Goal: Task Accomplishment & Management: Manage account settings

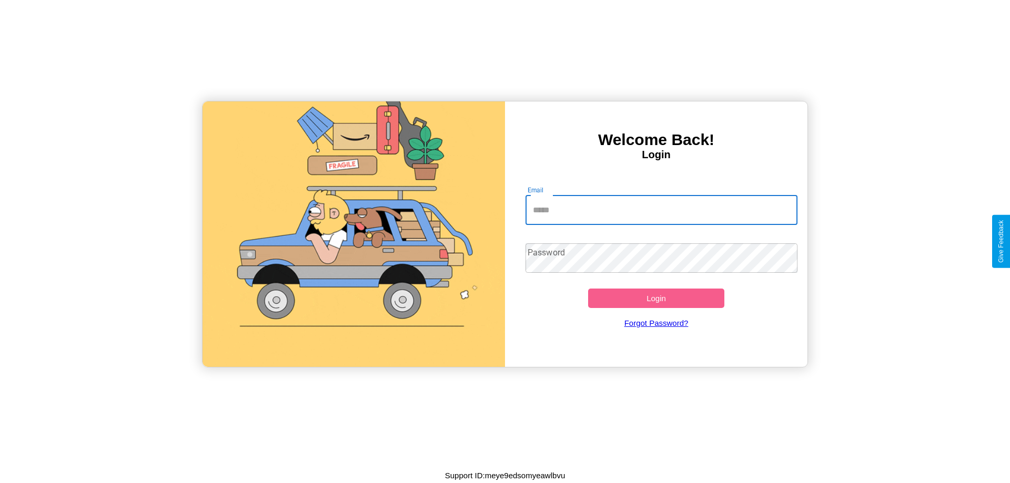
click at [661, 210] on input "Email" at bounding box center [661, 210] width 272 height 29
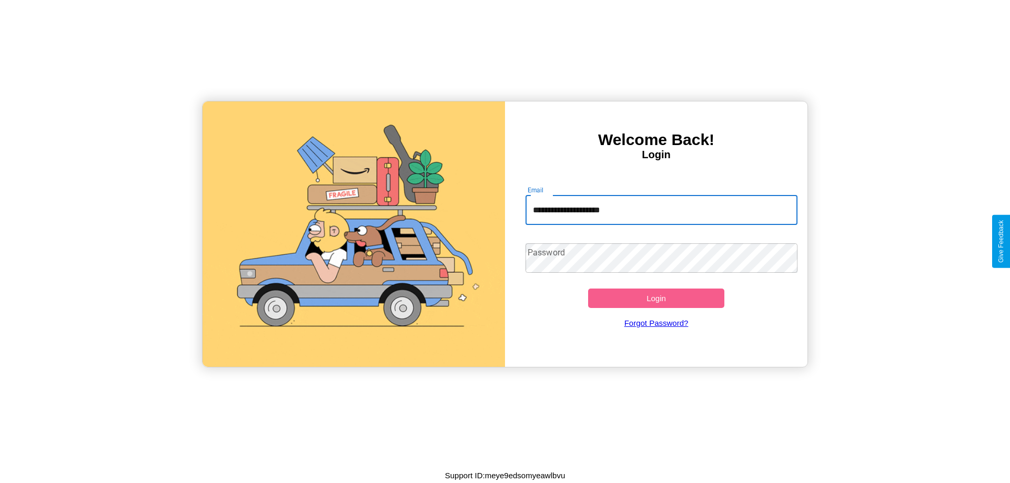
type input "**********"
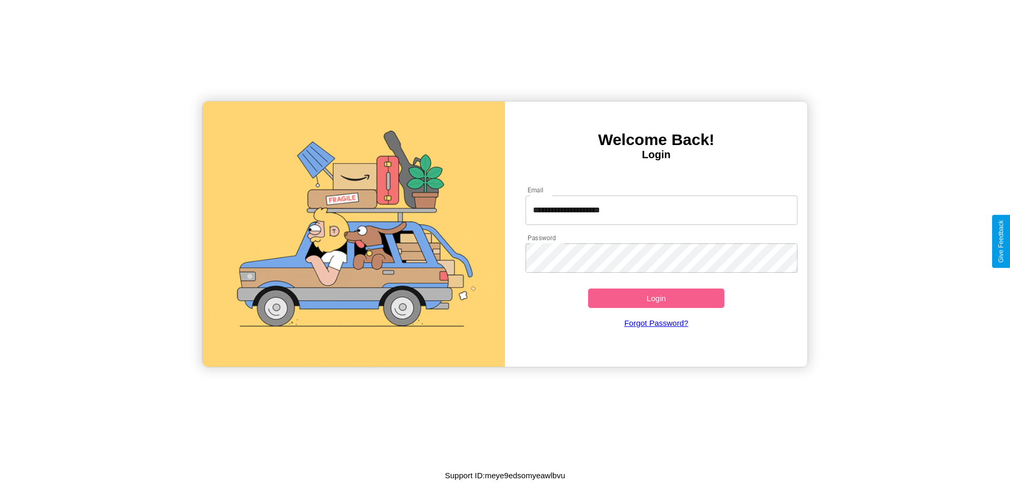
click at [656, 298] on button "Login" at bounding box center [656, 298] width 136 height 19
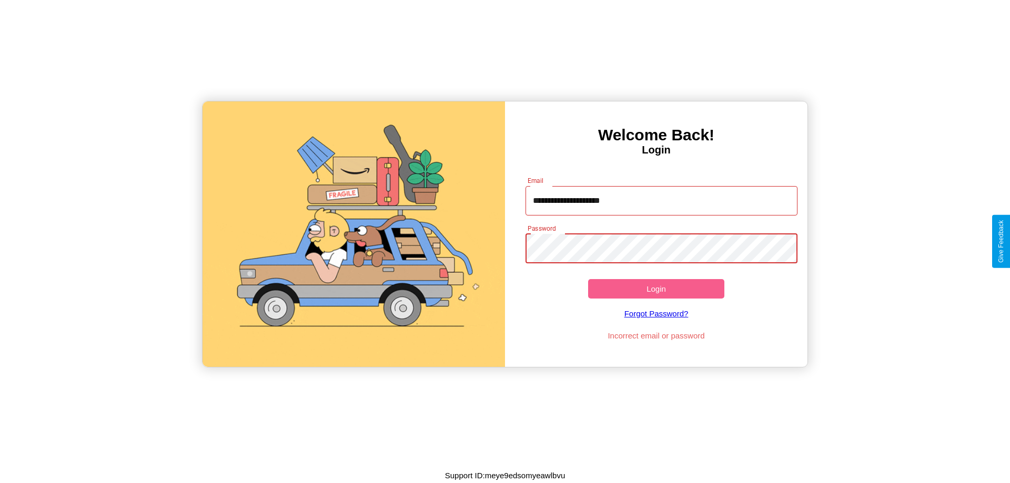
click at [656, 289] on button "Login" at bounding box center [656, 288] width 136 height 19
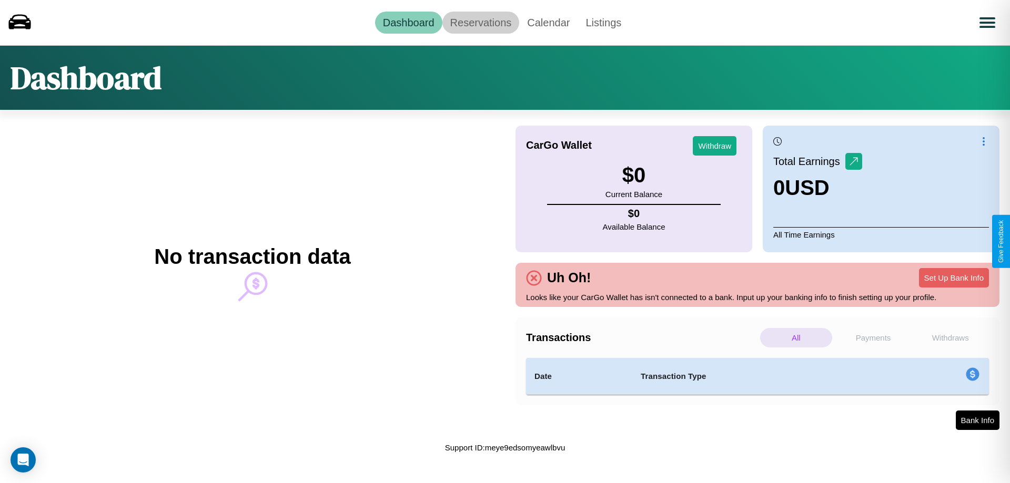
click at [480, 22] on link "Reservations" at bounding box center [480, 23] width 77 height 22
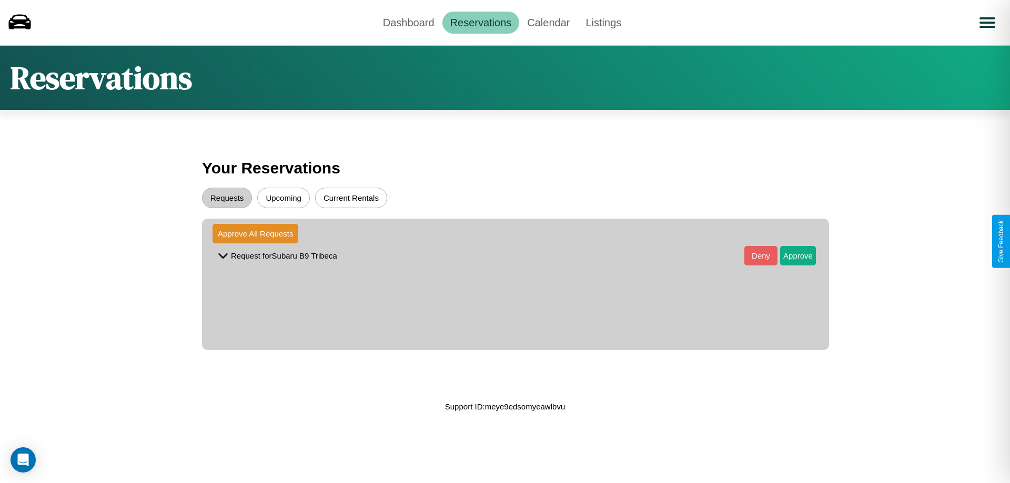
click at [283, 198] on button "Upcoming" at bounding box center [283, 198] width 53 height 21
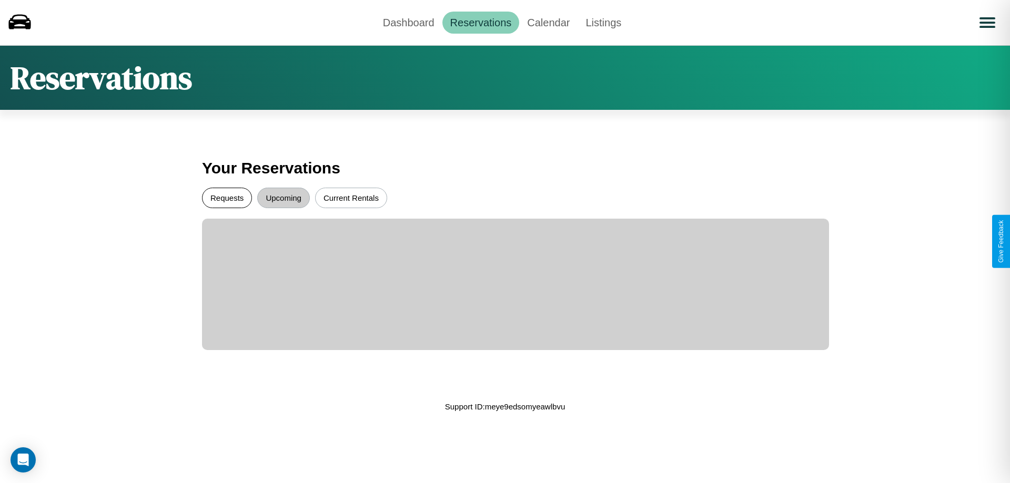
click at [227, 198] on button "Requests" at bounding box center [227, 198] width 50 height 21
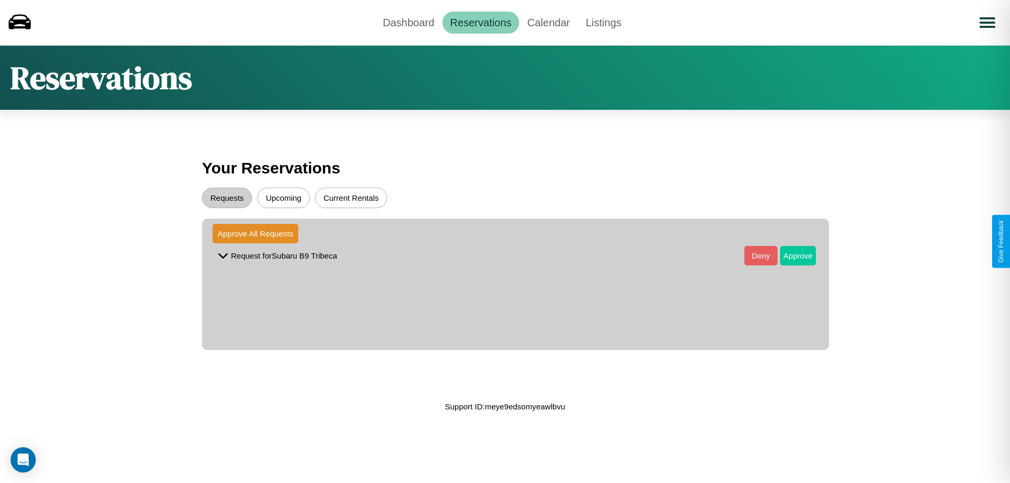
click at [790, 256] on button "Approve" at bounding box center [798, 255] width 36 height 19
